Goal: Find specific page/section: Find specific page/section

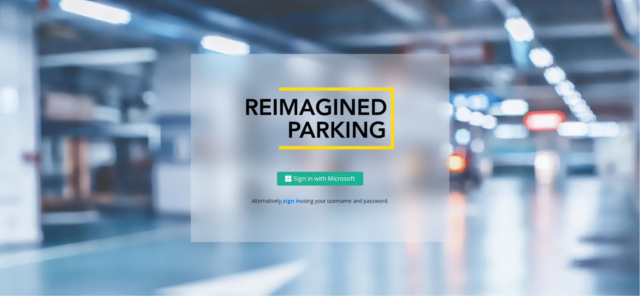
click at [281, 202] on p "Alternatively, sign in using your username and password." at bounding box center [320, 201] width 244 height 8
click at [289, 202] on link "sign in" at bounding box center [292, 201] width 18 height 7
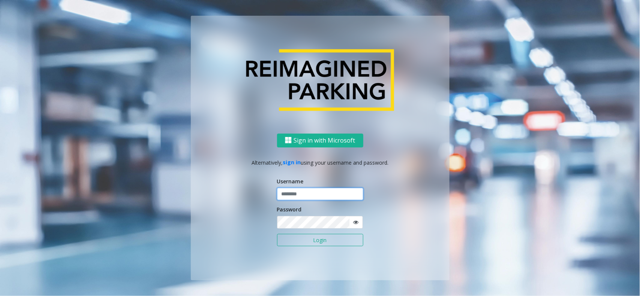
click at [304, 193] on input "text" at bounding box center [320, 194] width 86 height 13
type input "**********"
click at [308, 238] on button "Login" at bounding box center [320, 240] width 86 height 13
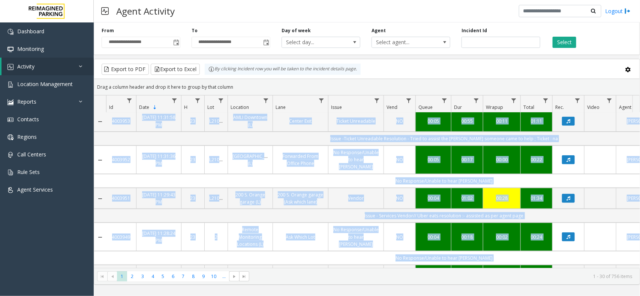
drag, startPoint x: 396, startPoint y: 261, endPoint x: 431, endPoint y: 265, distance: 35.5
click at [431, 265] on div "4003961 Jun 9, 2025 11:58:10 PM 23 I61-176 The Collective (I) (R390) Entry 1 Ou…" at bounding box center [366, 191] width 545 height 156
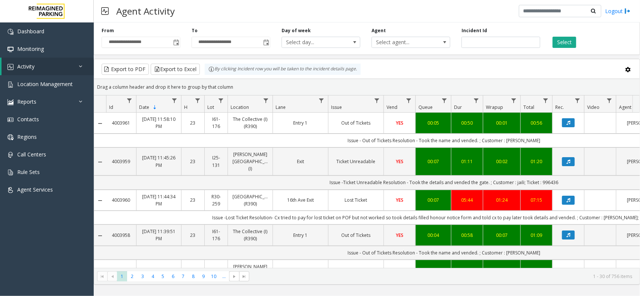
click at [440, 79] on kendo-grid-group-panel "Drag a column header and drop it here to group by that column" at bounding box center [366, 87] width 545 height 16
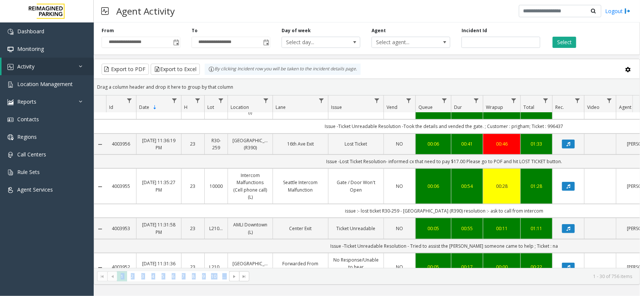
drag, startPoint x: 450, startPoint y: 268, endPoint x: 457, endPoint y: 265, distance: 7.7
click at [457, 265] on kendo-grid "Export to PDF Export to Excel By clicking Incident row you will be taken to the…" at bounding box center [367, 172] width 546 height 226
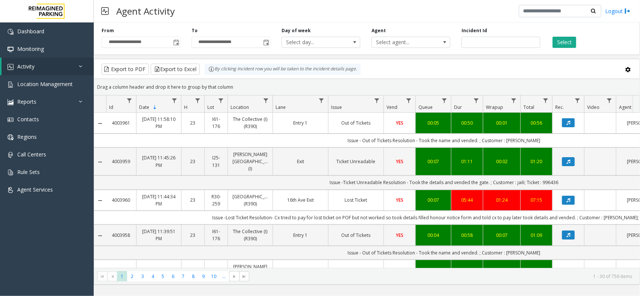
click at [483, 87] on div "Drag a column header and drop it here to group by that column" at bounding box center [366, 87] width 545 height 13
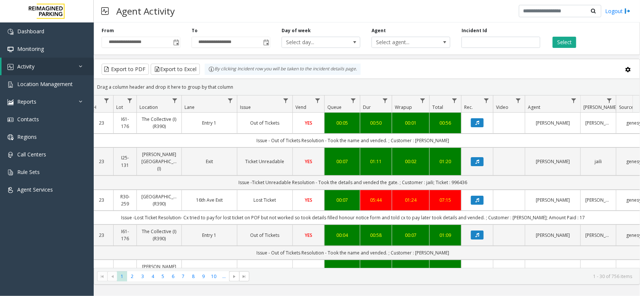
scroll to position [0, 93]
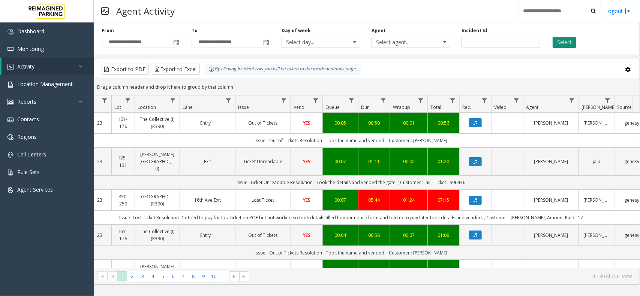
click at [566, 43] on button "Select" at bounding box center [564, 42] width 24 height 11
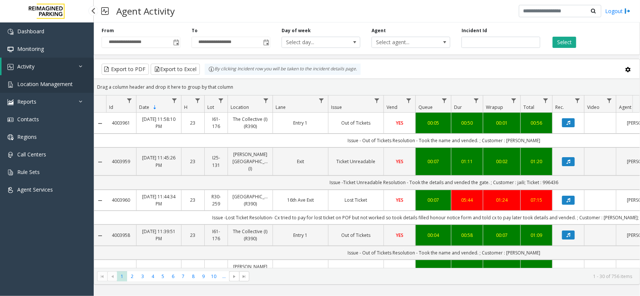
click at [51, 78] on link "Location Management" at bounding box center [47, 84] width 94 height 18
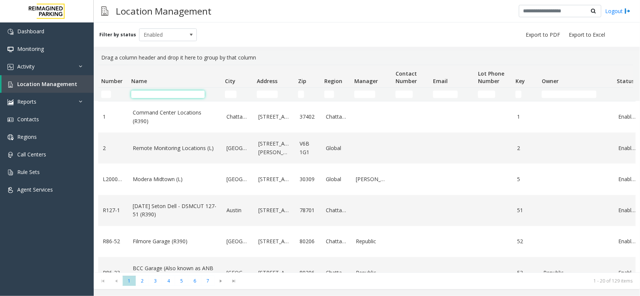
click at [166, 91] on input "Name Filter" at bounding box center [167, 94] width 73 height 7
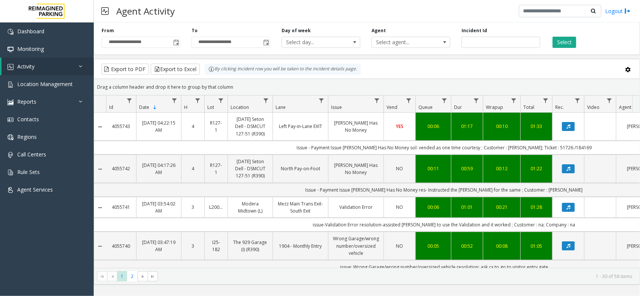
scroll to position [0, 93]
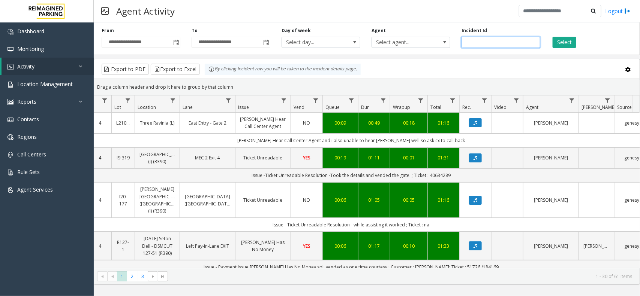
click at [473, 39] on input "number" at bounding box center [500, 42] width 79 height 11
paste input "*******"
type input "*******"
click at [557, 39] on button "Select" at bounding box center [564, 42] width 24 height 11
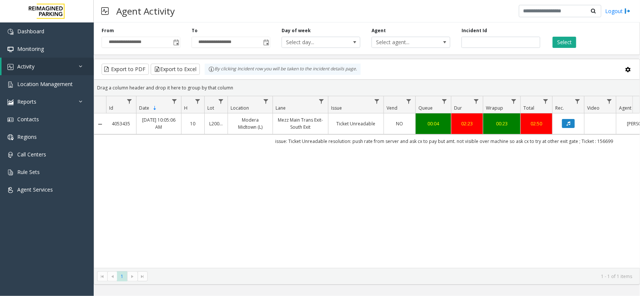
drag, startPoint x: 352, startPoint y: 157, endPoint x: 308, endPoint y: 155, distance: 44.7
click at [350, 207] on div "4053435 Aug 12, 2025 10:05:06 AM 10 L20000500 Modera Midtown (L) Mezz Main Tran…" at bounding box center [366, 191] width 545 height 155
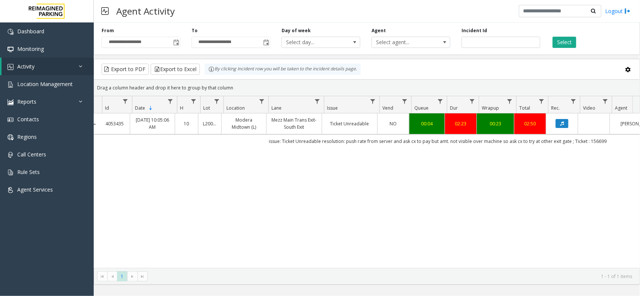
scroll to position [0, 6]
drag, startPoint x: 460, startPoint y: 153, endPoint x: 469, endPoint y: 154, distance: 8.7
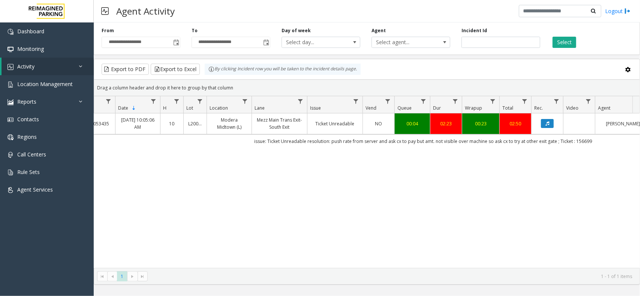
scroll to position [0, 38]
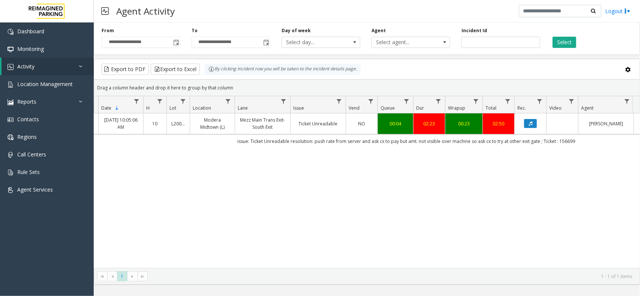
drag, startPoint x: 469, startPoint y: 154, endPoint x: 490, endPoint y: 156, distance: 21.8
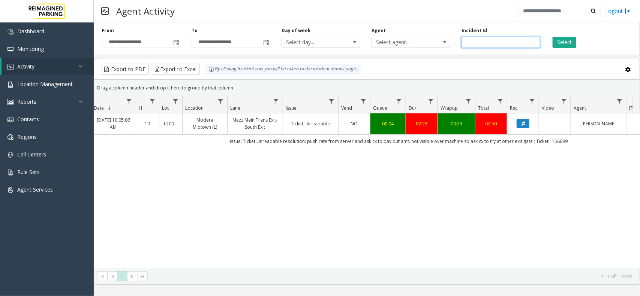
drag, startPoint x: 487, startPoint y: 46, endPoint x: 451, endPoint y: 49, distance: 36.5
click at [451, 49] on div "**********" at bounding box center [367, 37] width 546 height 36
click at [570, 42] on button "Select" at bounding box center [564, 42] width 24 height 11
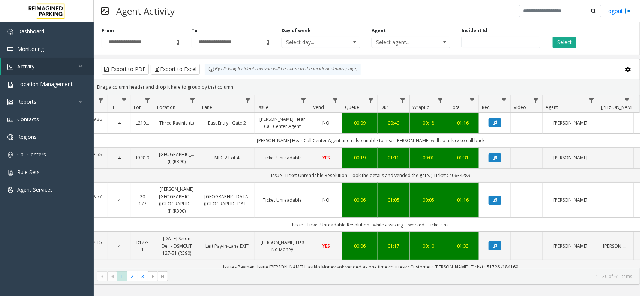
scroll to position [0, 78]
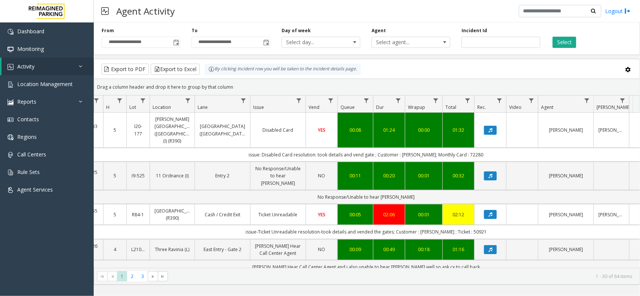
click at [488, 81] on div "Drag a column header and drop it here to group by that column" at bounding box center [366, 87] width 545 height 13
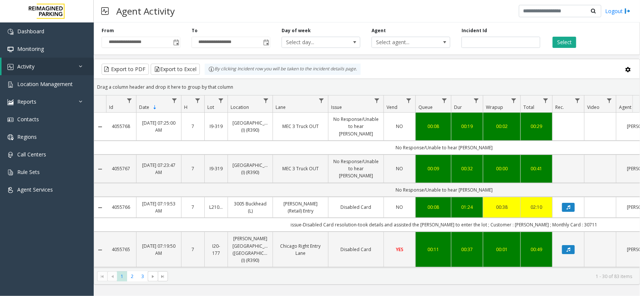
scroll to position [0, 78]
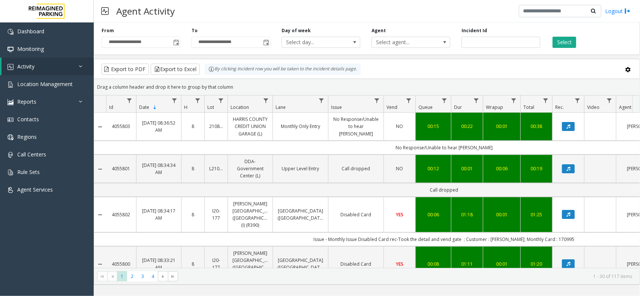
scroll to position [0, 78]
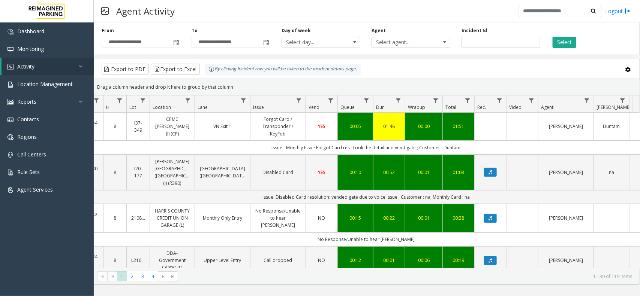
click at [398, 79] on kendo-grid-toolbar "Export to PDF Export to Excel By clicking Incident row you will be taken to the…" at bounding box center [366, 69] width 545 height 20
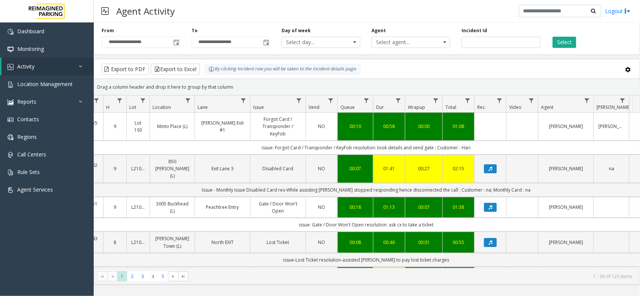
click at [413, 77] on kendo-grid-toolbar "Export to PDF Export to Excel By clicking Incident row you will be taken to the…" at bounding box center [366, 69] width 545 height 20
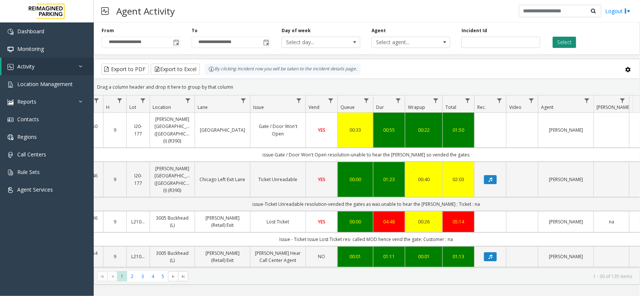
click at [557, 43] on button "Select" at bounding box center [564, 42] width 24 height 11
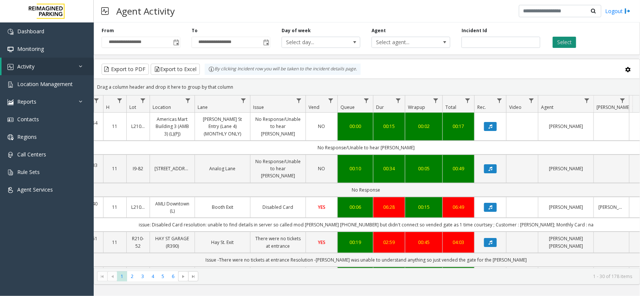
click at [569, 38] on button "Select" at bounding box center [564, 42] width 24 height 11
drag, startPoint x: 605, startPoint y: 220, endPoint x: 134, endPoint y: 223, distance: 470.4
click at [135, 223] on td "issue: Disabled Card resolution: unable to find details in server so called mod…" at bounding box center [366, 225] width 676 height 14
click at [132, 218] on td "issue: Disabled Card resolution: unable to find details in server so called mod…" at bounding box center [366, 225] width 676 height 14
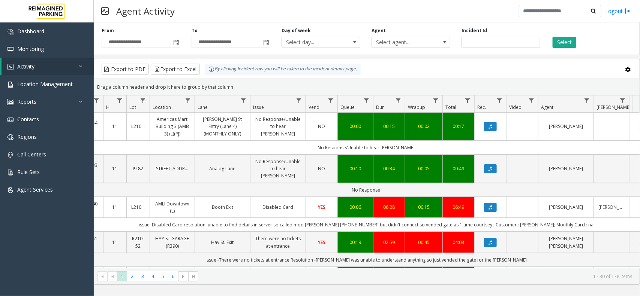
drag, startPoint x: 132, startPoint y: 216, endPoint x: 623, endPoint y: 222, distance: 491.0
click at [623, 222] on td "issue: Disabled Card resolution: unable to find details in server so called mod…" at bounding box center [366, 225] width 676 height 14
click at [610, 218] on td "issue: Disabled Card resolution: unable to find details in server so called mod…" at bounding box center [366, 225] width 676 height 14
drag, startPoint x: 610, startPoint y: 218, endPoint x: 141, endPoint y: 210, distance: 469.7
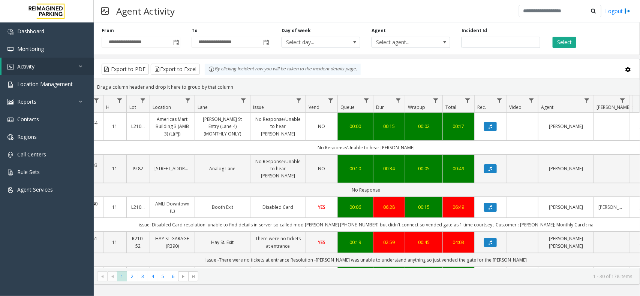
click at [133, 218] on td "issue: Disabled Card resolution: unable to find details in server so called mod…" at bounding box center [366, 225] width 676 height 14
drag, startPoint x: 133, startPoint y: 218, endPoint x: 593, endPoint y: 219, distance: 459.5
click at [593, 219] on td "issue: Disabled Card resolution: unable to find details in server so called mod…" at bounding box center [366, 225] width 676 height 14
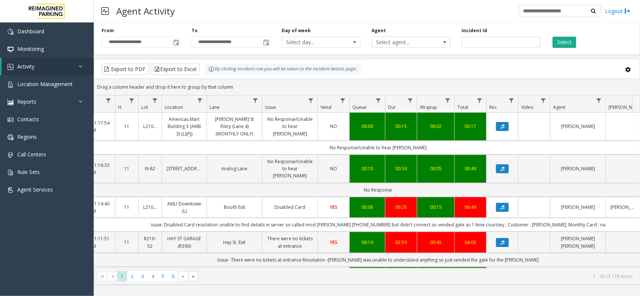
drag, startPoint x: 594, startPoint y: 219, endPoint x: 102, endPoint y: 225, distance: 492.5
click at [102, 225] on td "issue: Disabled Card resolution: unable to find details in server so called mod…" at bounding box center [378, 225] width 676 height 14
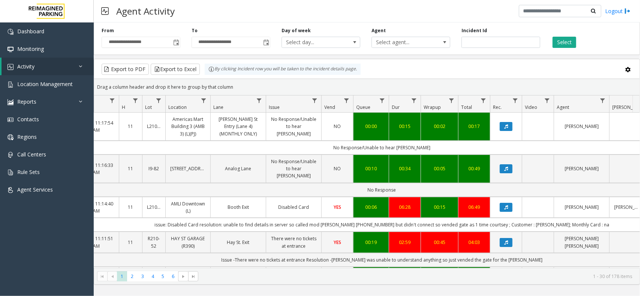
click at [137, 222] on td "issue: Disabled Card resolution: unable to find details in server so called mod…" at bounding box center [382, 225] width 676 height 14
click at [138, 218] on td "issue: Disabled Card resolution: unable to find details in server so called mod…" at bounding box center [382, 225] width 676 height 14
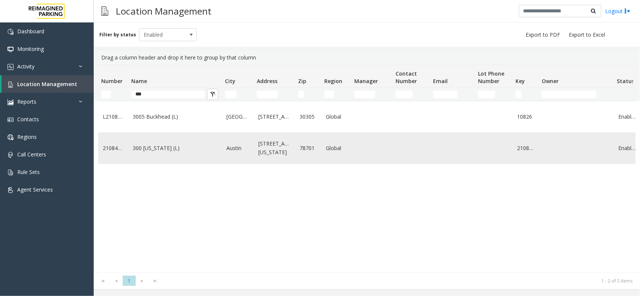
type input "***"
click at [152, 153] on link "300 [US_STATE] (L)" at bounding box center [175, 148] width 85 height 8
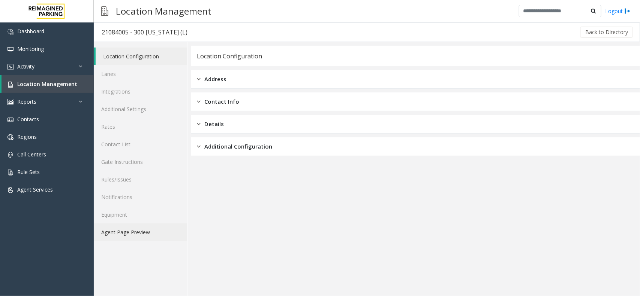
click at [165, 228] on link "Agent Page Preview" at bounding box center [140, 233] width 93 height 18
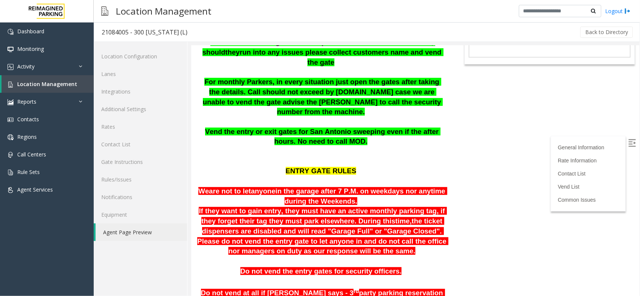
scroll to position [17, 0]
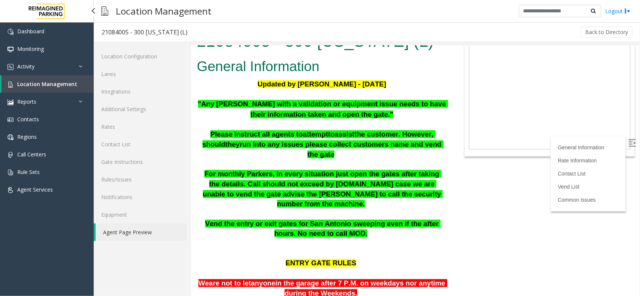
click at [30, 75] on link "Location Management" at bounding box center [47, 84] width 92 height 18
